Goal: Check status: Check status

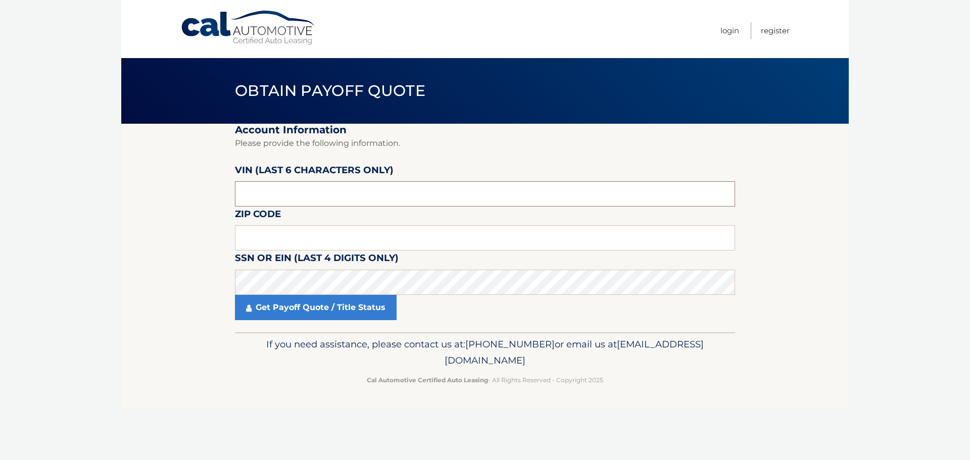
click at [259, 186] on input "text" at bounding box center [485, 193] width 500 height 25
type input "0*****"
type input "283826"
click at [254, 242] on input "text" at bounding box center [485, 237] width 500 height 25
type input "11358"
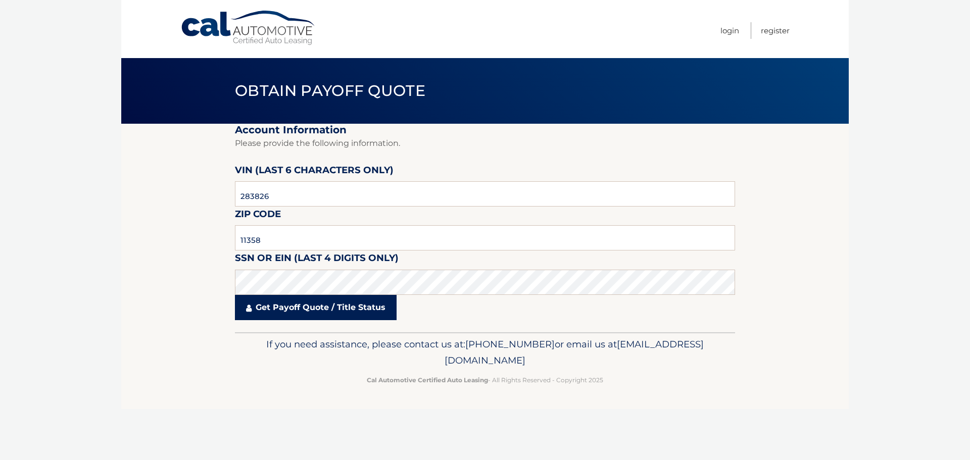
click at [292, 307] on link "Get Payoff Quote / Title Status" at bounding box center [316, 307] width 162 height 25
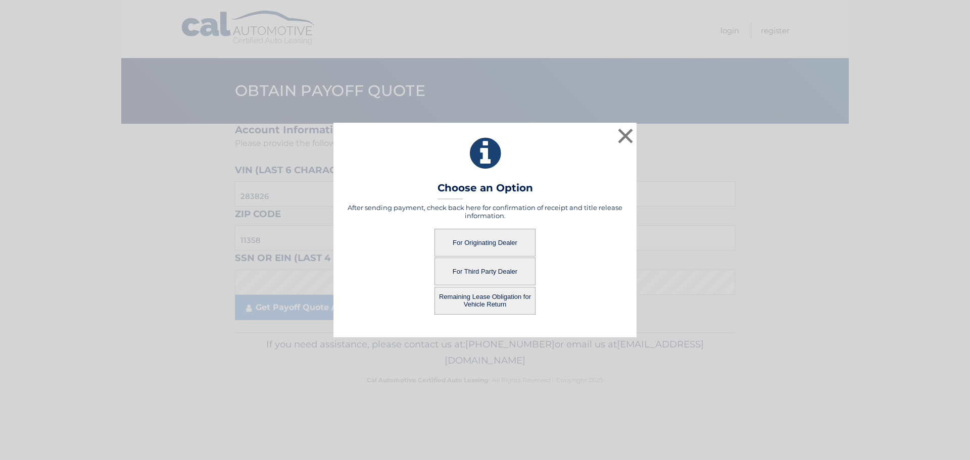
click at [468, 239] on button "For Originating Dealer" at bounding box center [484, 243] width 101 height 28
click at [473, 241] on button "For Originating Dealer" at bounding box center [484, 243] width 101 height 28
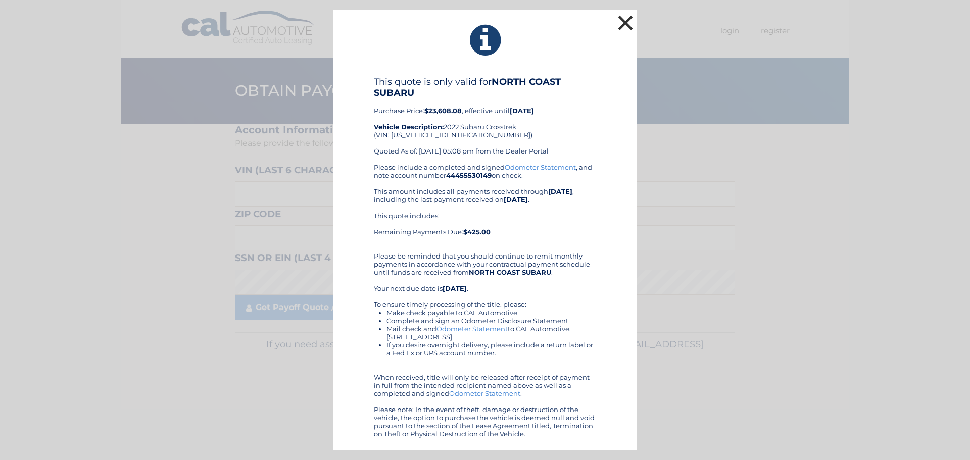
click at [623, 18] on button "×" at bounding box center [625, 23] width 20 height 20
